Goal: Information Seeking & Learning: Learn about a topic

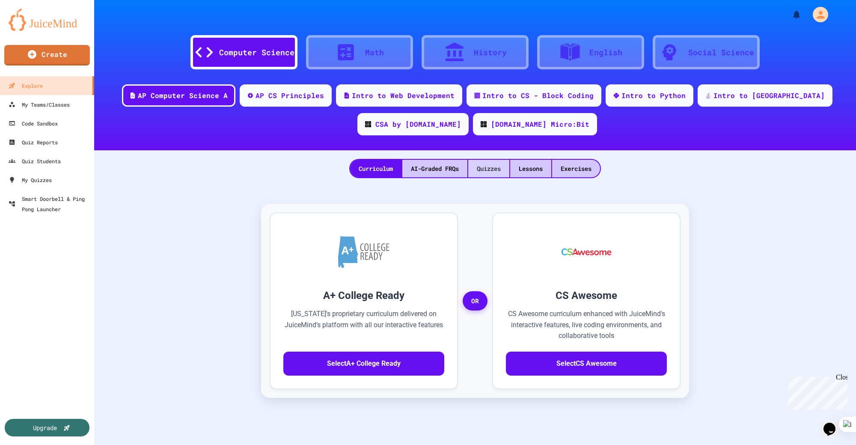
scroll to position [2, 0]
click at [532, 168] on div "Lessons" at bounding box center [530, 168] width 41 height 18
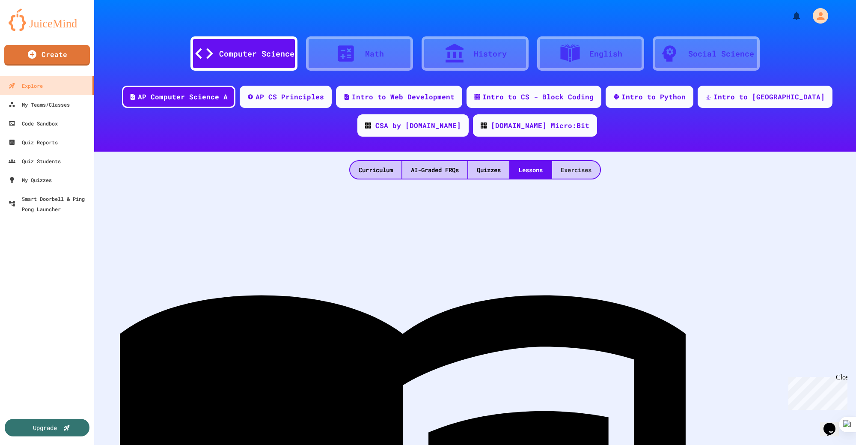
click at [580, 169] on div "Exercises" at bounding box center [576, 170] width 48 height 18
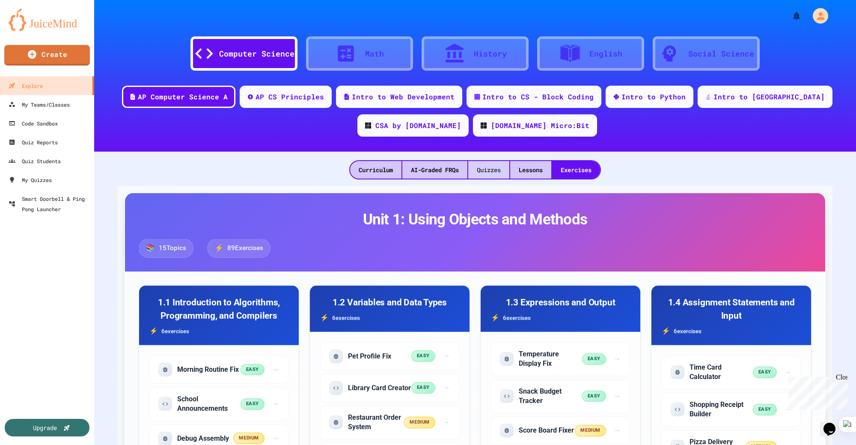
click at [492, 170] on div "Quizzes" at bounding box center [488, 170] width 41 height 18
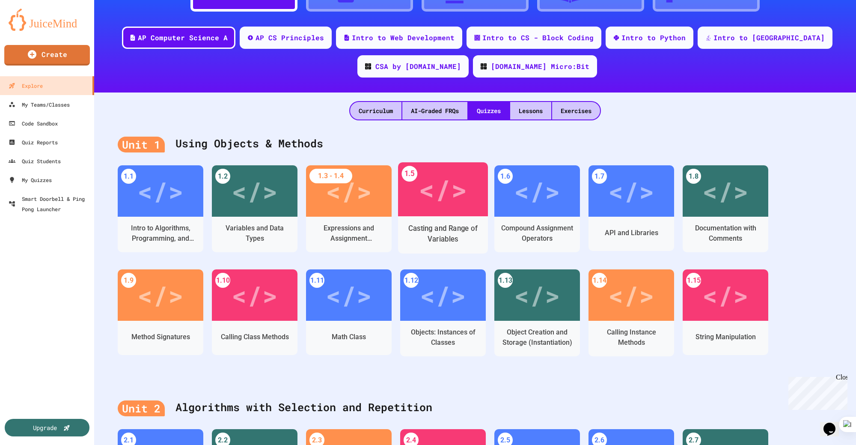
scroll to position [81, 0]
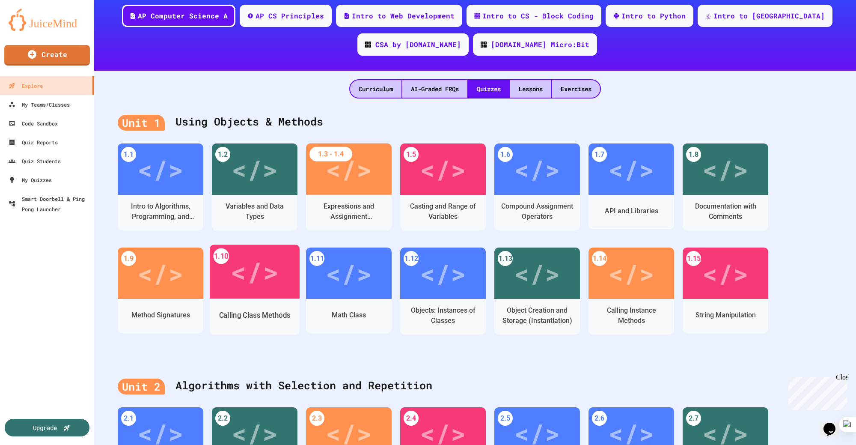
click at [252, 295] on div "</>" at bounding box center [255, 271] width 90 height 54
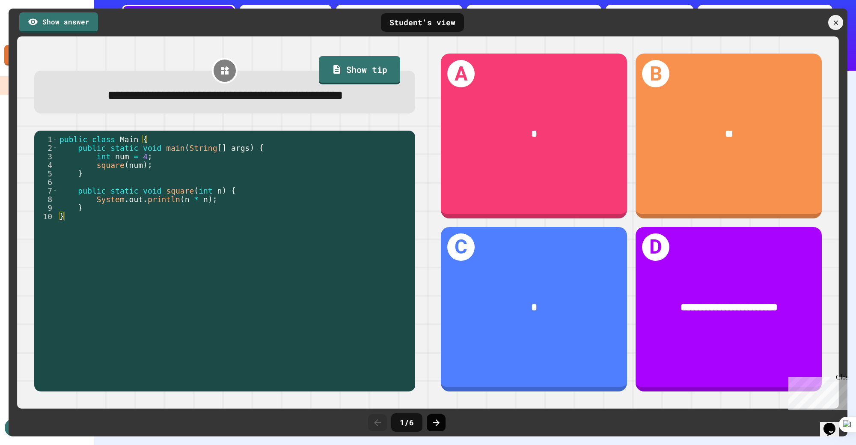
click at [438, 423] on icon at bounding box center [436, 422] width 7 height 7
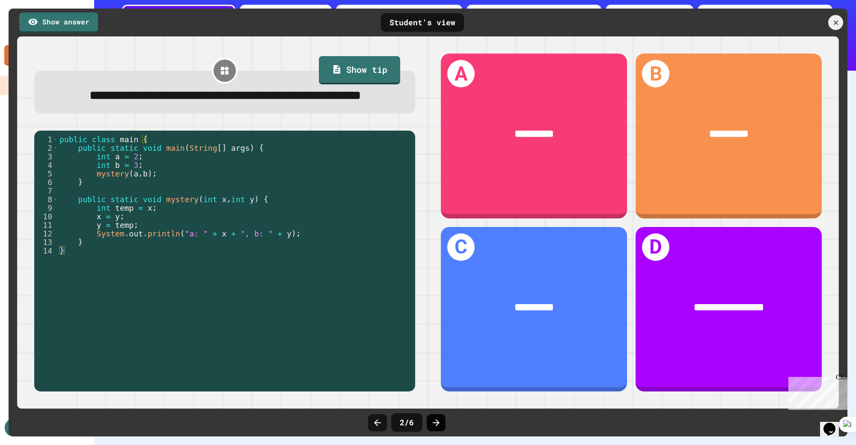
click at [443, 425] on div at bounding box center [436, 422] width 19 height 17
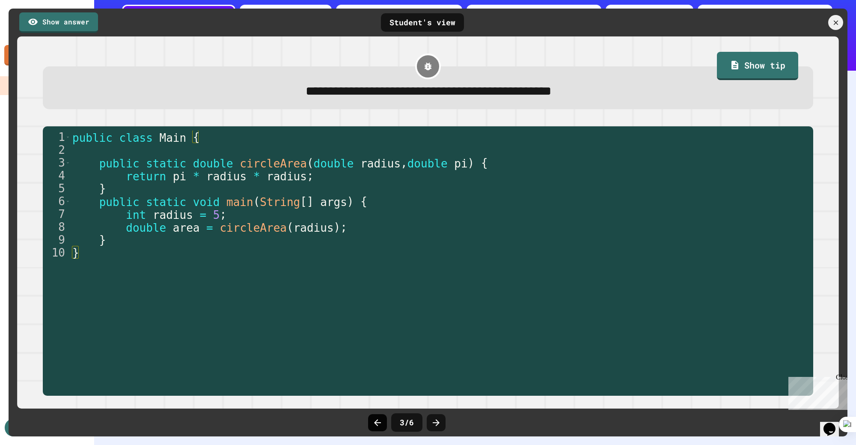
click at [379, 427] on icon at bounding box center [377, 422] width 10 height 10
